Goal: Task Accomplishment & Management: Manage account settings

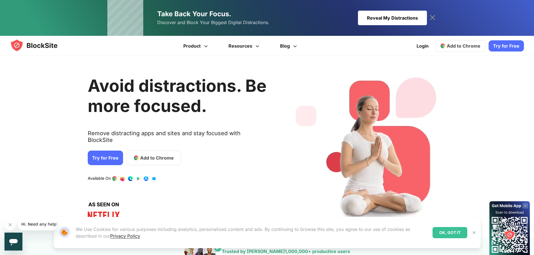
drag, startPoint x: 421, startPoint y: 47, endPoint x: 432, endPoint y: 56, distance: 13.9
click at [421, 47] on link "Login" at bounding box center [422, 45] width 19 height 13
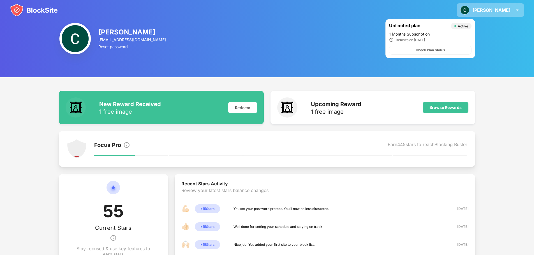
click at [511, 9] on div "Charlie Charlie Hayes View Account Insights Rewards Settings Support Log Out" at bounding box center [490, 9] width 67 height 13
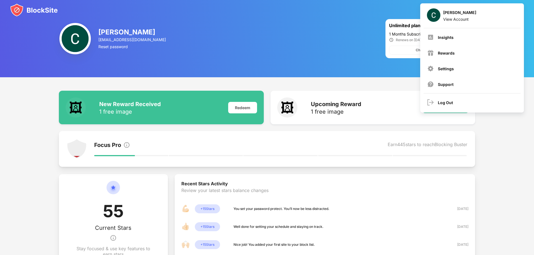
click at [214, 75] on div "Charlie Hayes charliehayes210@gmail.com Reset password Unlimited plan Active 1 …" at bounding box center [267, 38] width 534 height 77
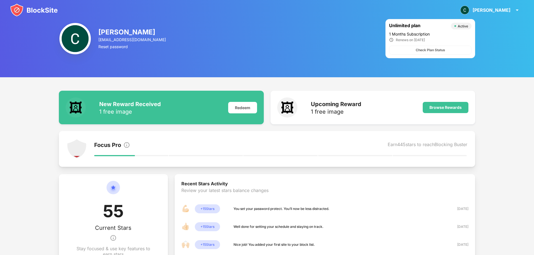
click at [32, 10] on img at bounding box center [34, 9] width 48 height 13
